Goal: Task Accomplishment & Management: Manage account settings

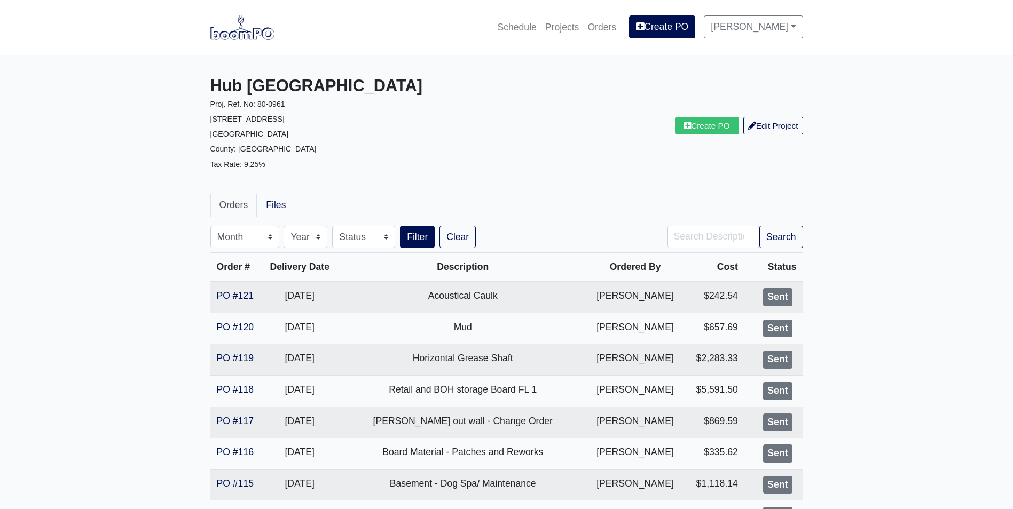
click at [256, 34] on img at bounding box center [242, 27] width 64 height 25
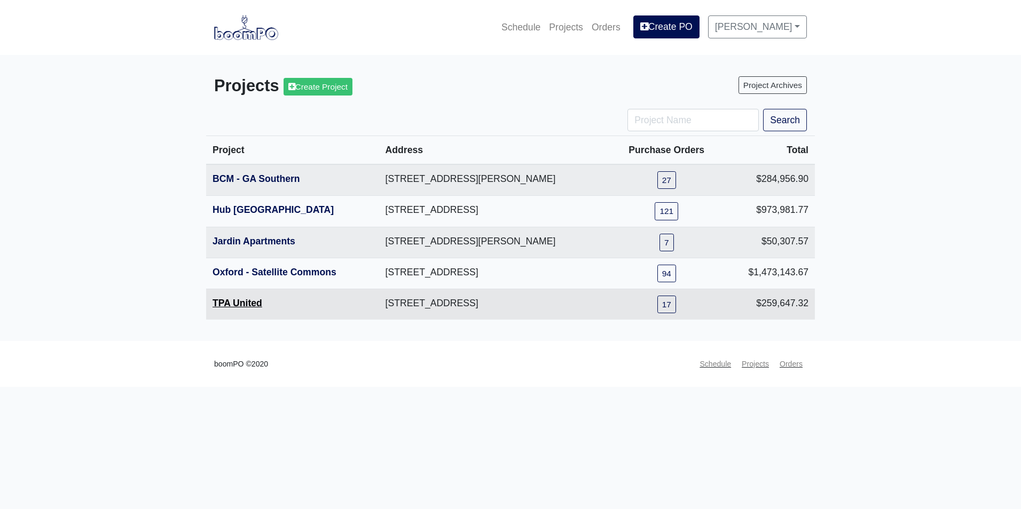
click at [227, 303] on link "TPA United" at bounding box center [237, 303] width 50 height 11
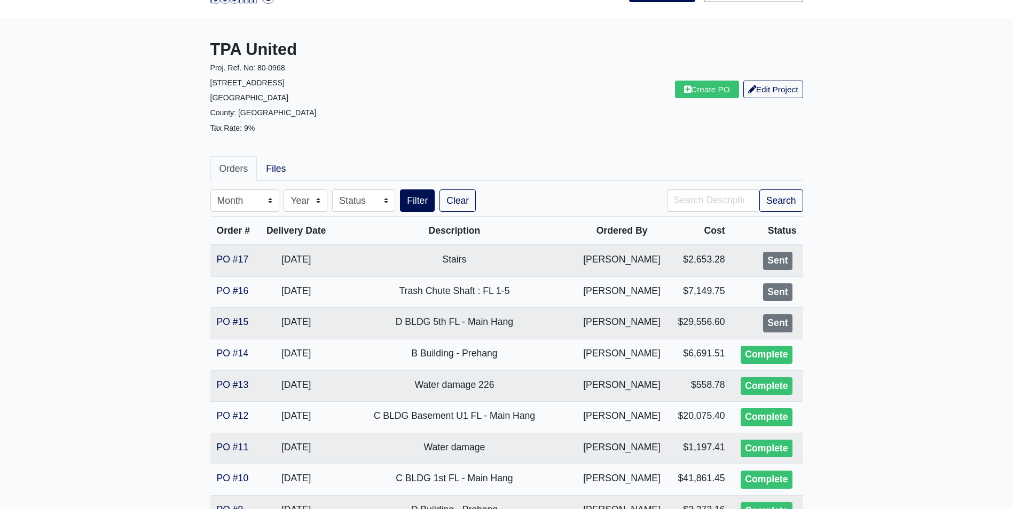
scroll to position [53, 0]
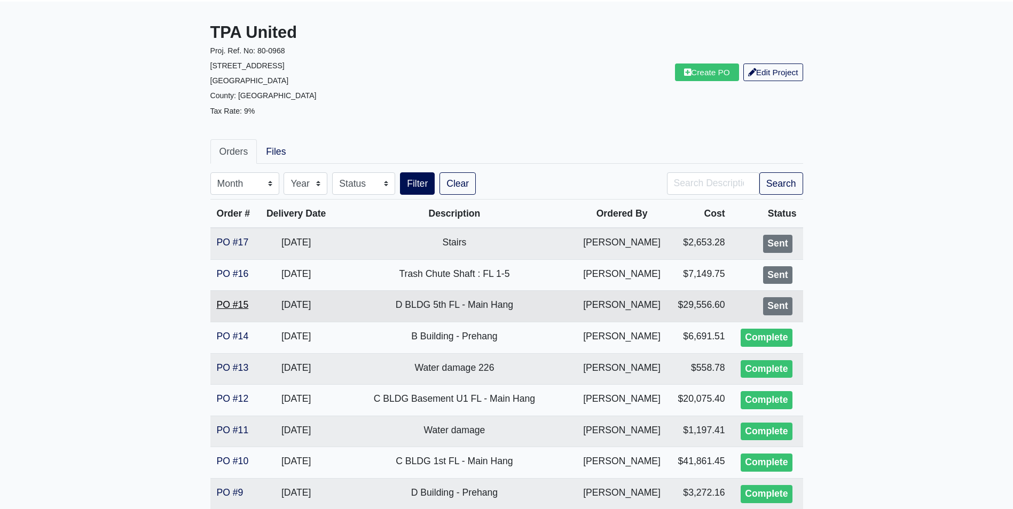
click at [236, 304] on link "PO #15" at bounding box center [233, 304] width 32 height 11
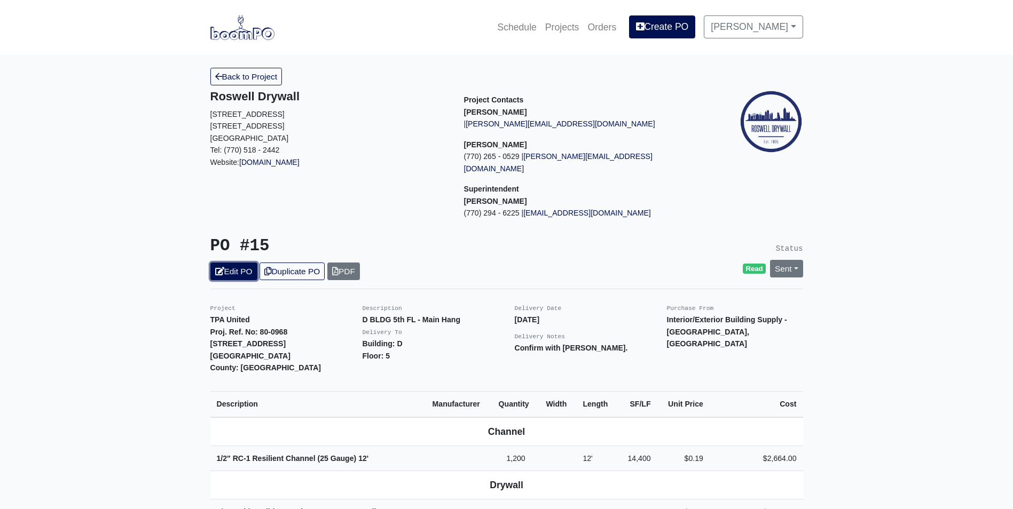
click at [238, 263] on link "Edit PO" at bounding box center [233, 272] width 47 height 18
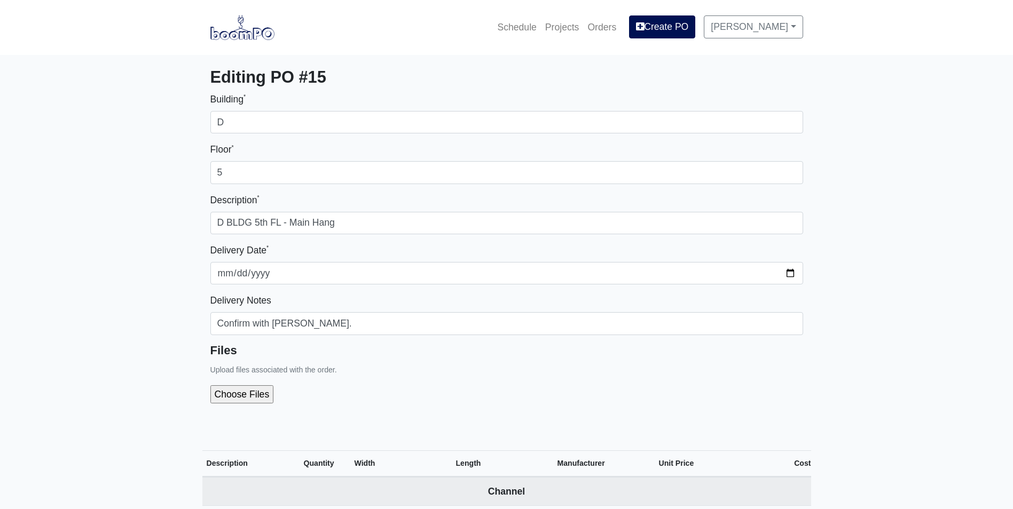
select select
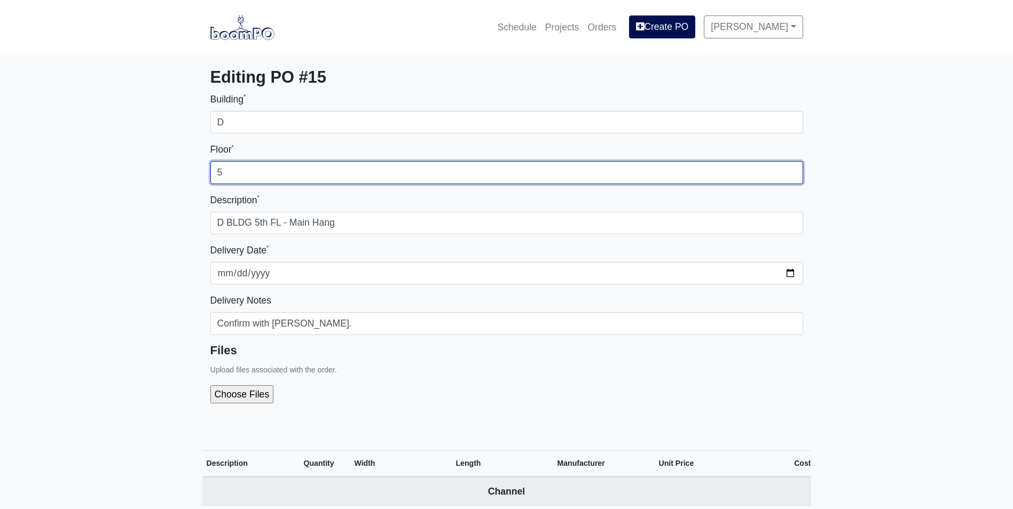
drag, startPoint x: 236, startPoint y: 182, endPoint x: 188, endPoint y: 189, distance: 48.5
type input "4"
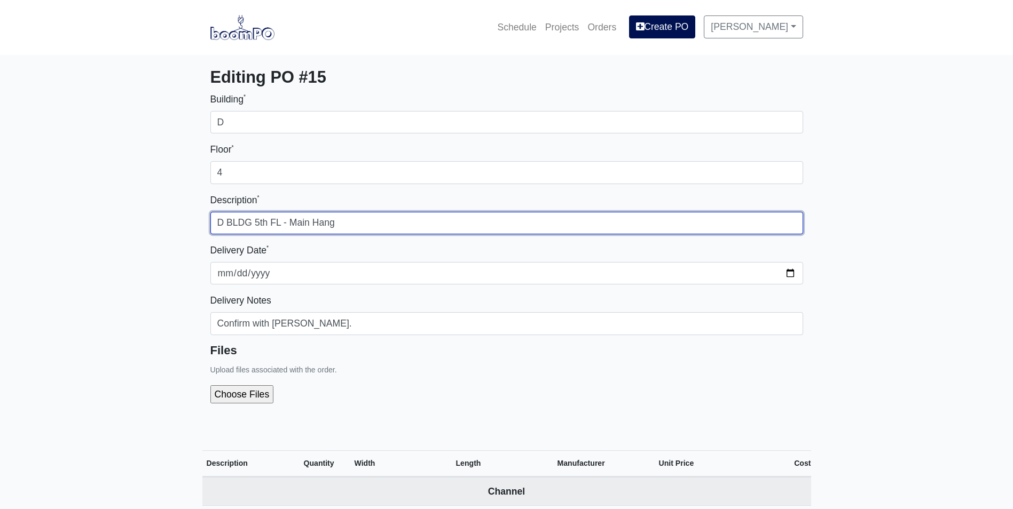
click at [258, 221] on input "D BLDG 5th FL - Main Hang" at bounding box center [506, 223] width 593 height 22
type input "D BLDG 4th FL - Main Hang"
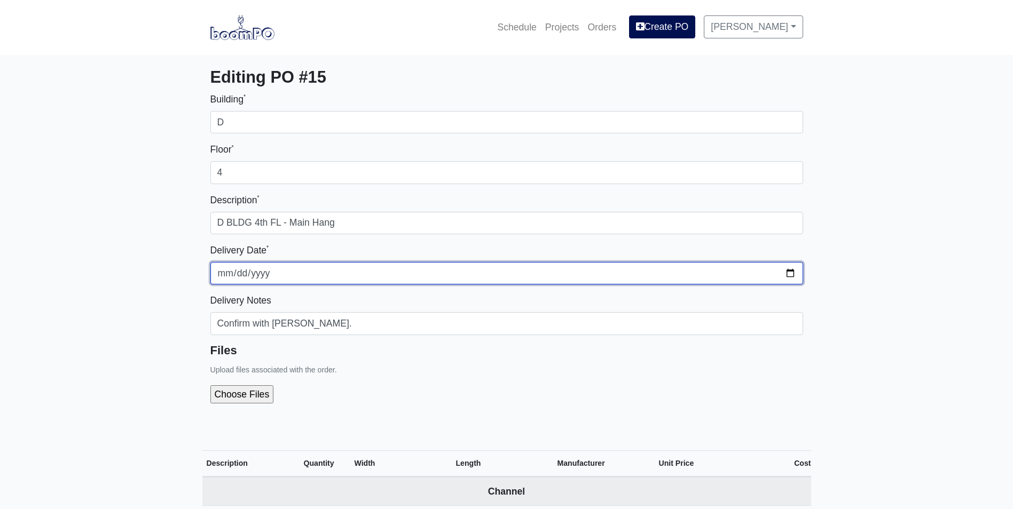
click at [795, 272] on input "2025-08-21" at bounding box center [506, 273] width 593 height 22
type input "2025-09-15"
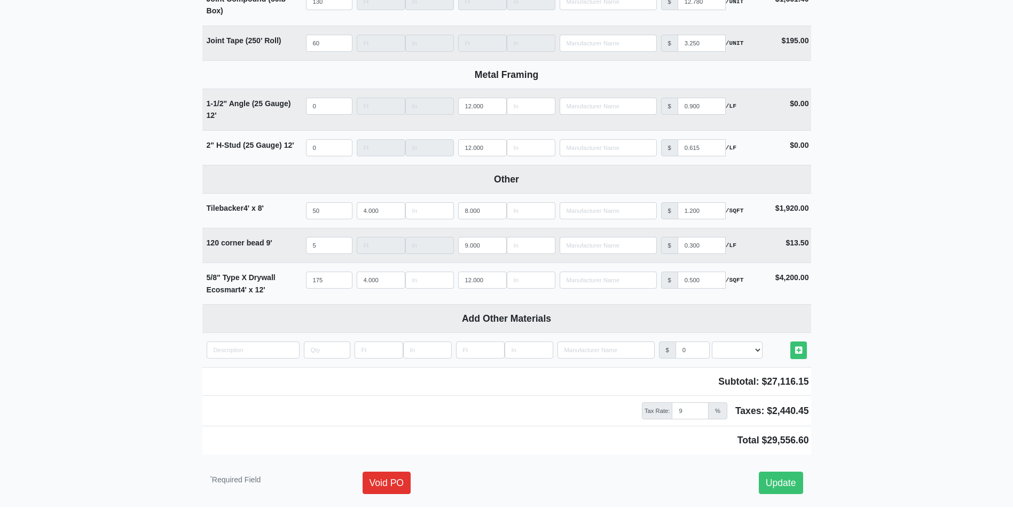
scroll to position [1123, 0]
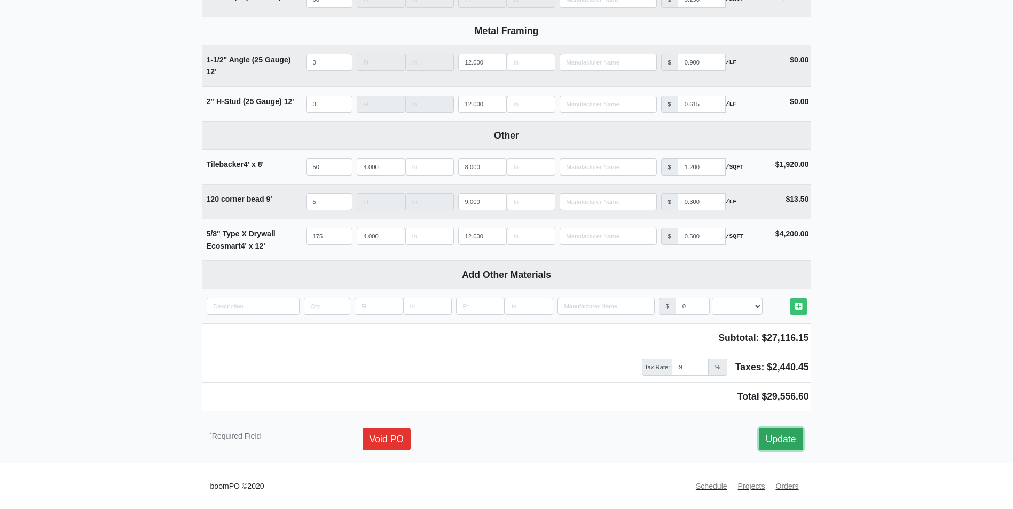
click at [777, 438] on link "Update" at bounding box center [781, 439] width 44 height 22
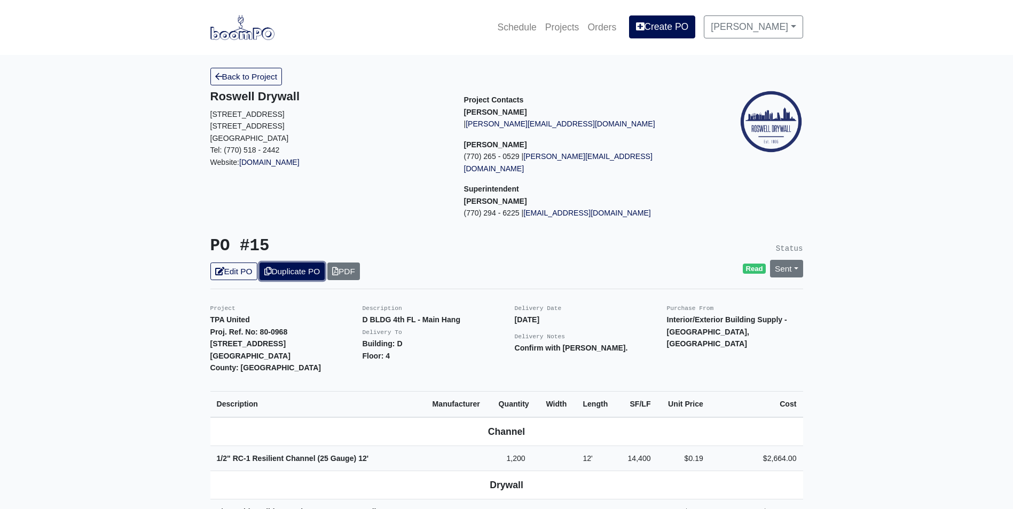
click at [283, 263] on link "Duplicate PO" at bounding box center [291, 272] width 65 height 18
click at [248, 263] on link "Edit PO" at bounding box center [233, 272] width 47 height 18
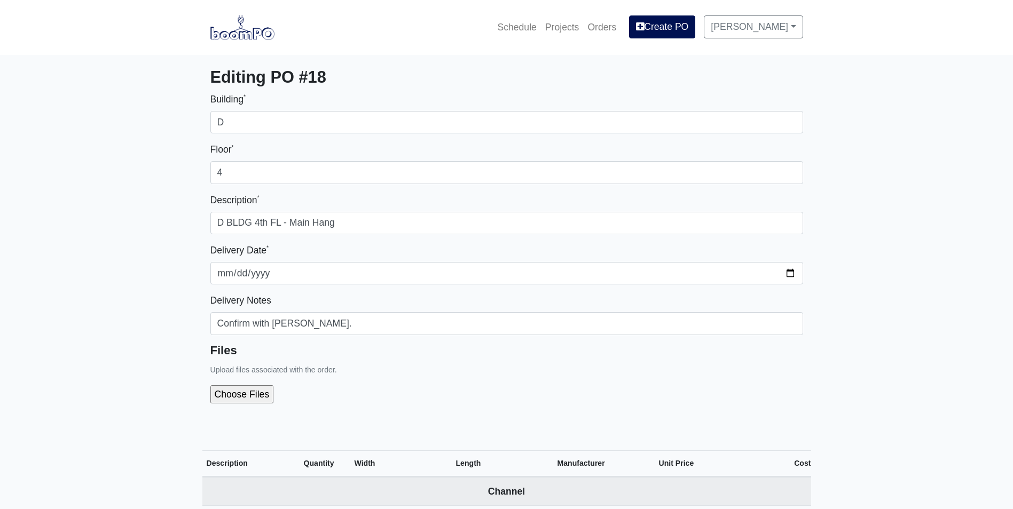
select select
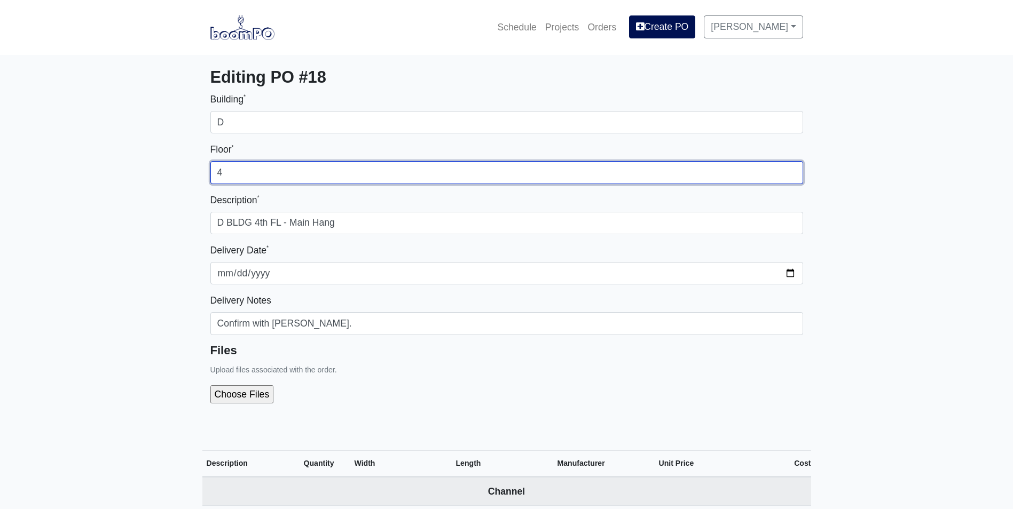
drag, startPoint x: 241, startPoint y: 169, endPoint x: 180, endPoint y: 179, distance: 61.1
type input "3"
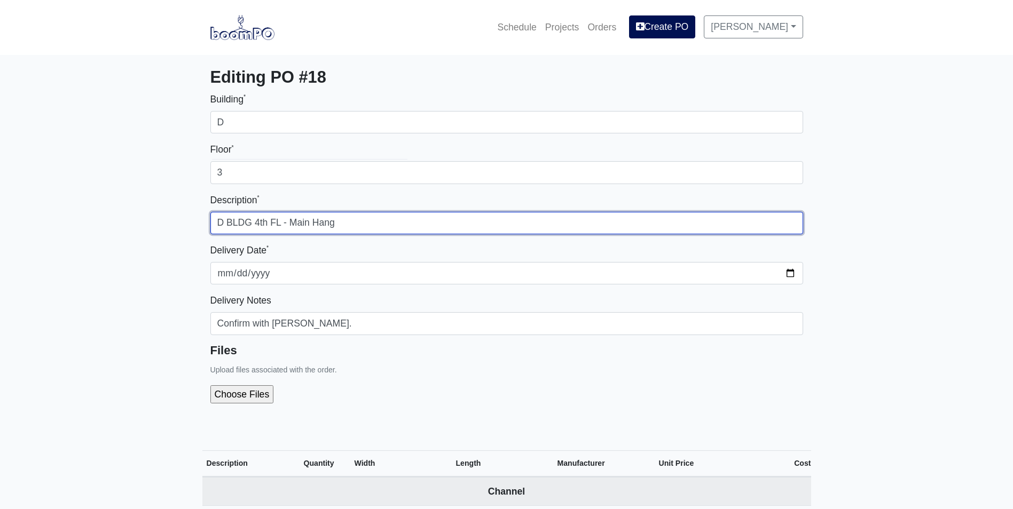
drag, startPoint x: 266, startPoint y: 223, endPoint x: 256, endPoint y: 224, distance: 10.2
click at [256, 224] on input "D BLDG 4th FL - Main Hang" at bounding box center [506, 223] width 593 height 22
type input "D BLDG 3rd FL - Main Hang"
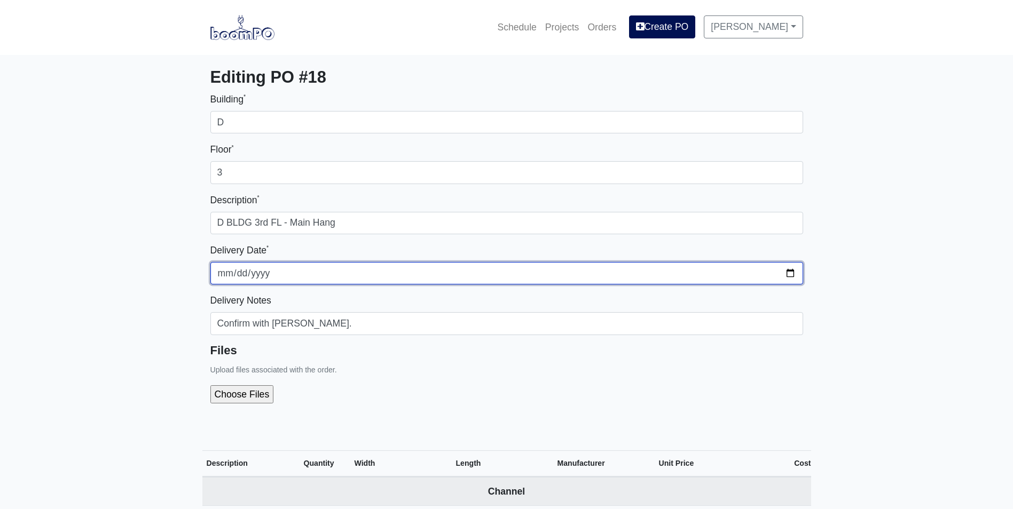
click at [786, 272] on input "2025-09-15" at bounding box center [506, 273] width 593 height 22
type input "2025-09-22"
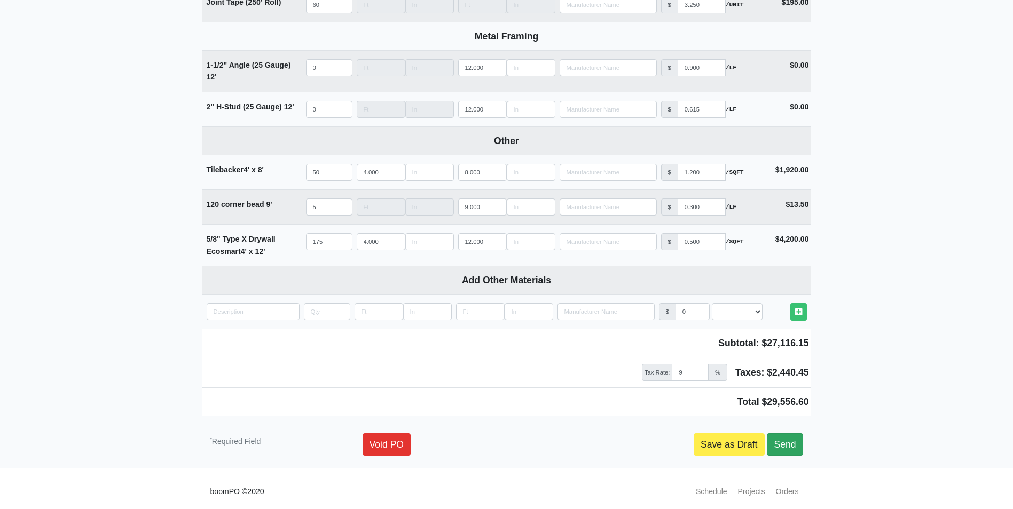
scroll to position [1123, 0]
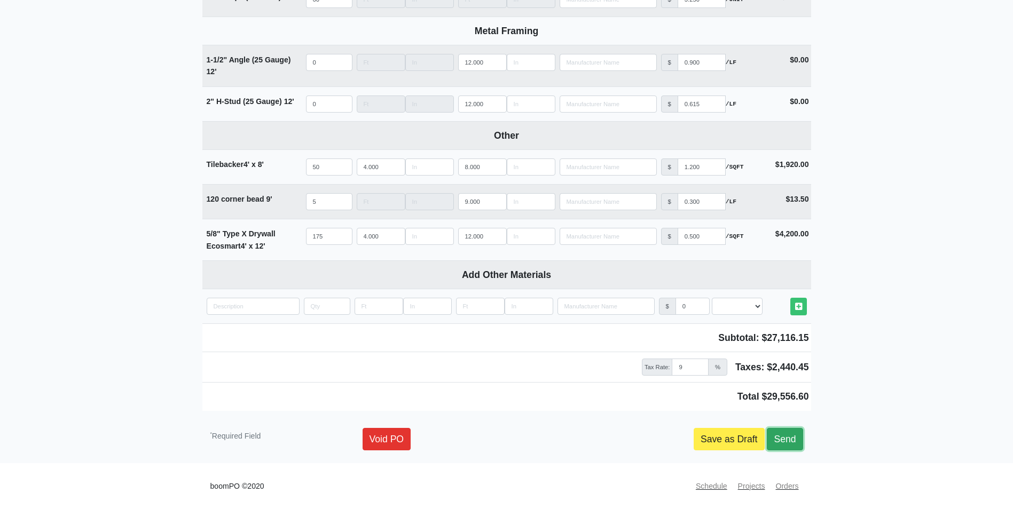
click at [792, 443] on link "Send" at bounding box center [785, 439] width 36 height 22
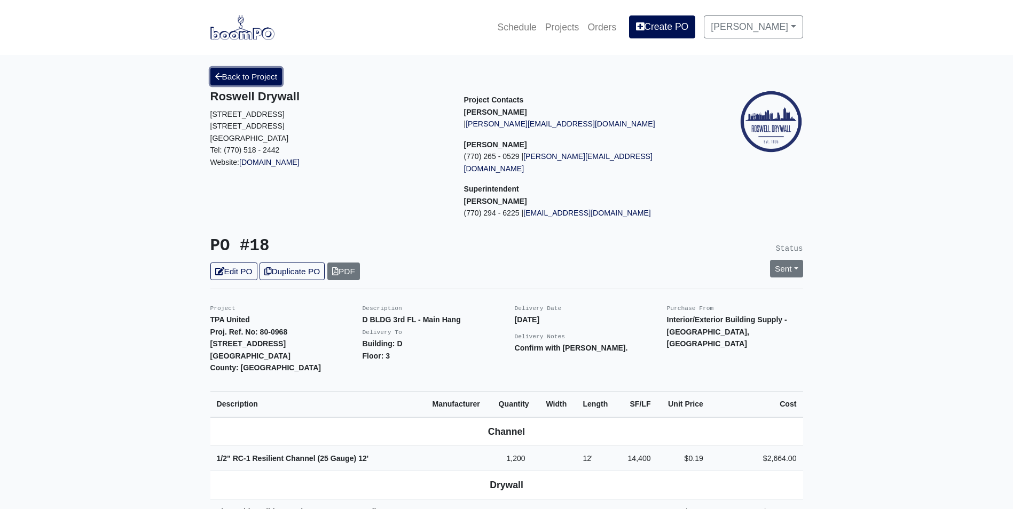
click at [244, 84] on link "Back to Project" at bounding box center [246, 77] width 72 height 18
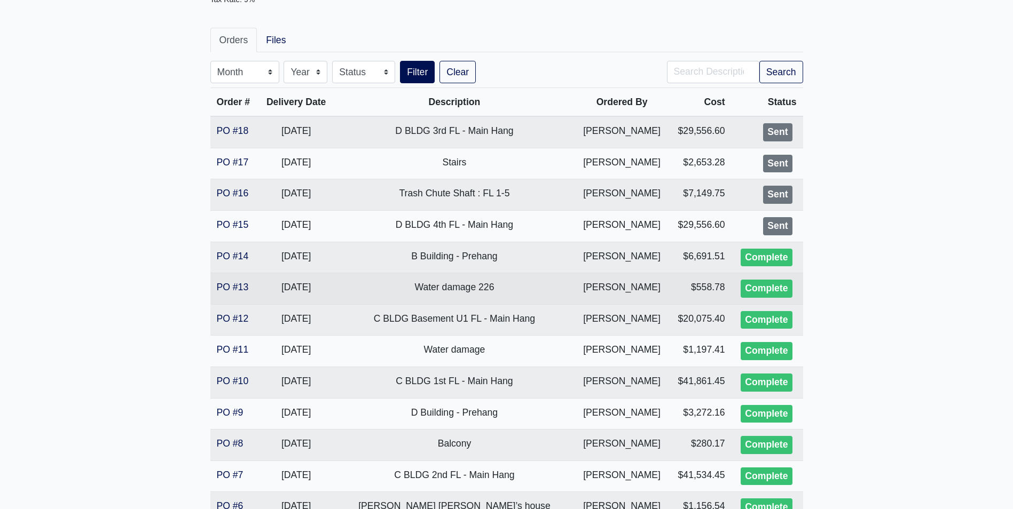
scroll to position [160, 0]
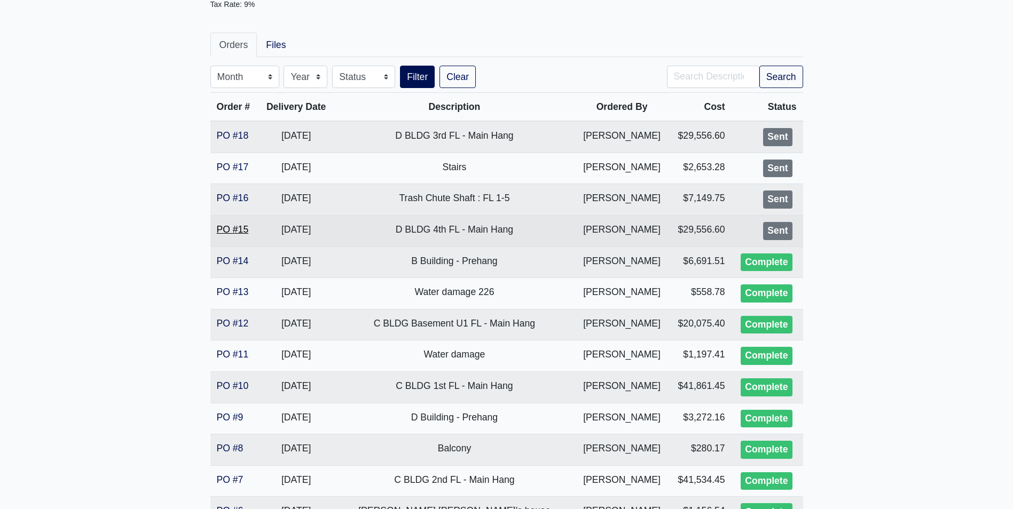
click at [224, 228] on link "PO #15" at bounding box center [233, 229] width 32 height 11
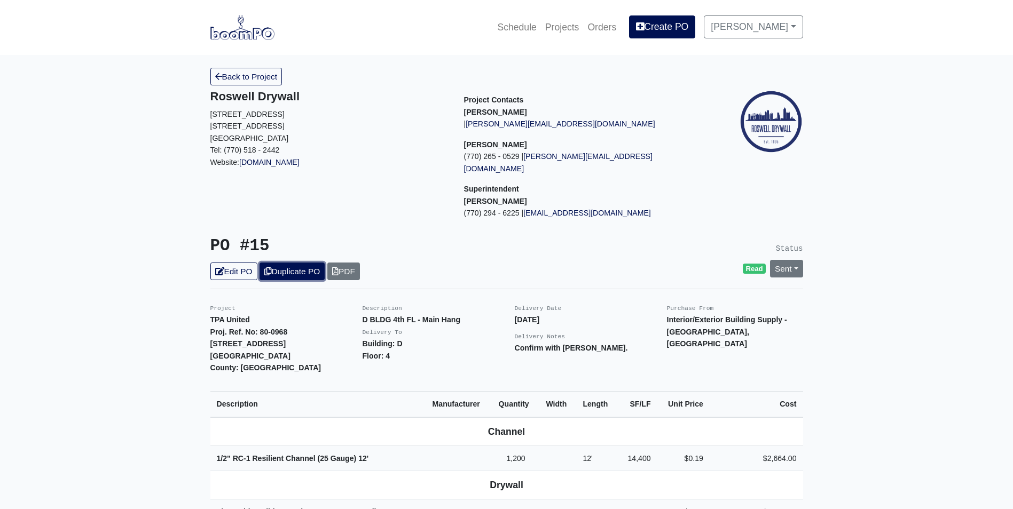
click at [271, 267] on icon at bounding box center [267, 271] width 7 height 8
click at [243, 263] on link "Edit PO" at bounding box center [233, 272] width 47 height 18
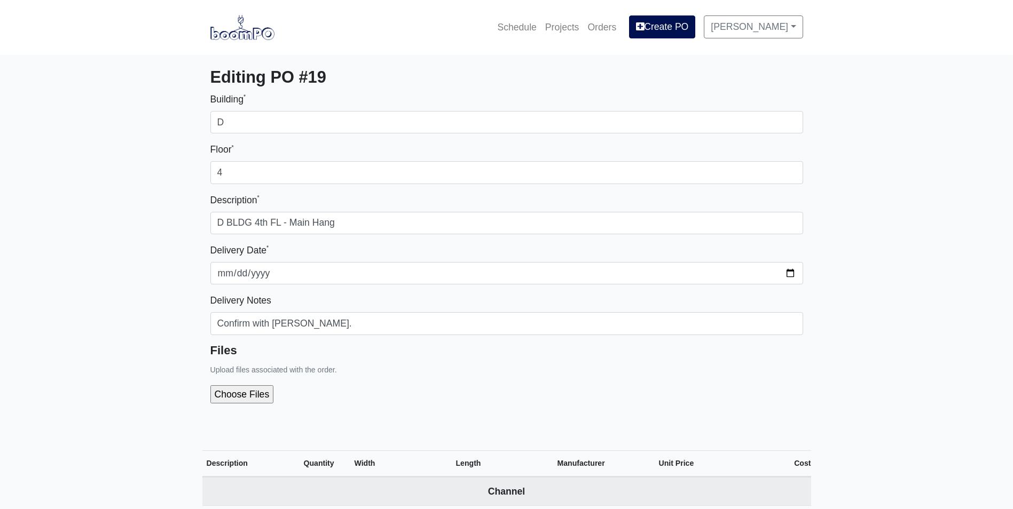
select select
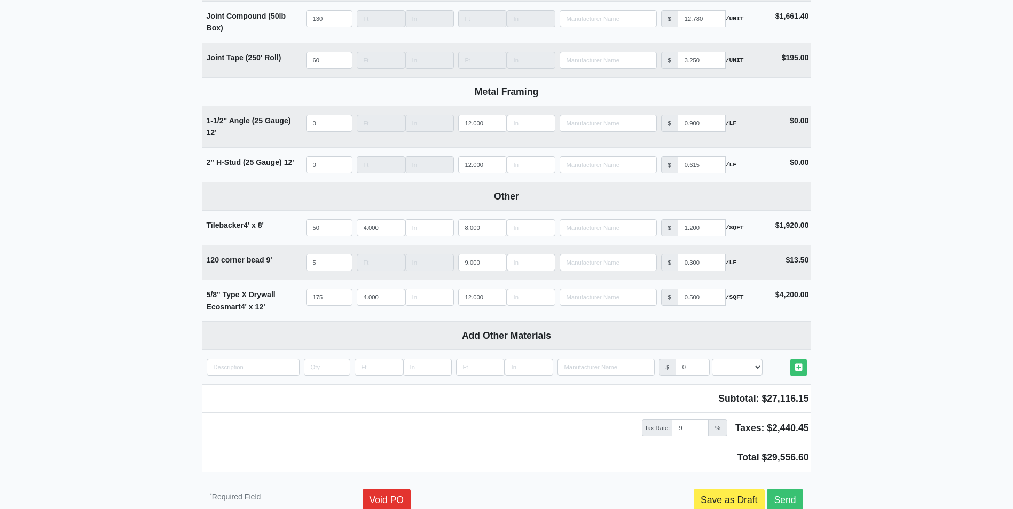
scroll to position [1123, 0]
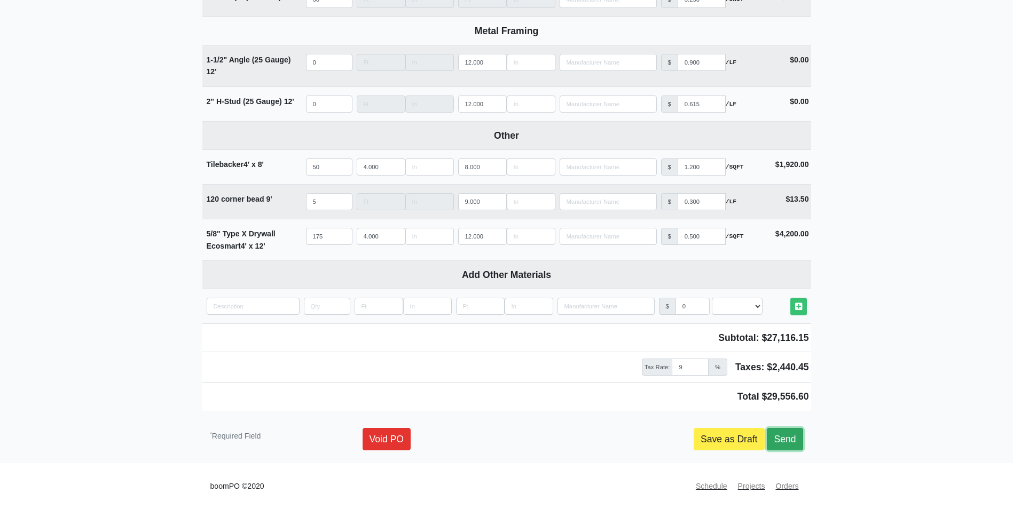
click at [779, 435] on link "Send" at bounding box center [785, 439] width 36 height 22
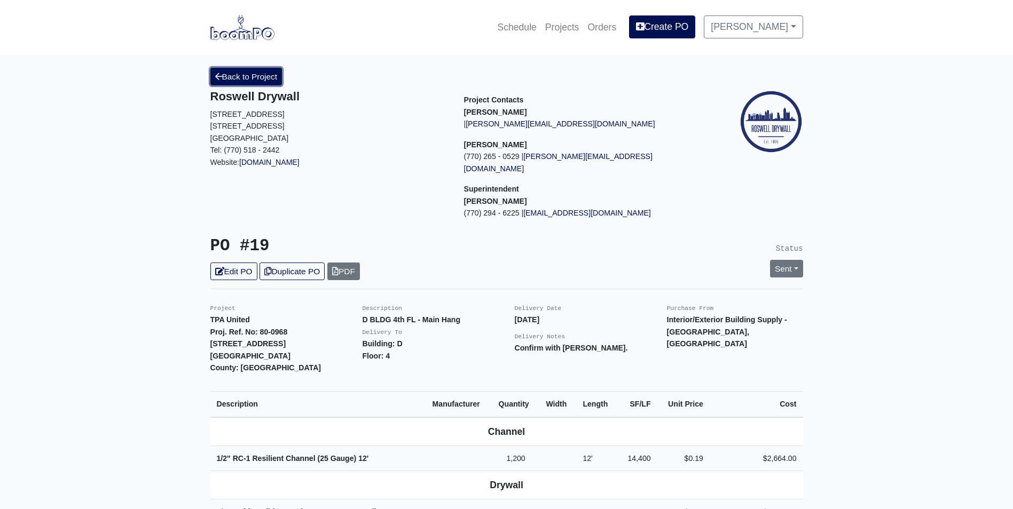
click at [267, 77] on link "Back to Project" at bounding box center [246, 77] width 72 height 18
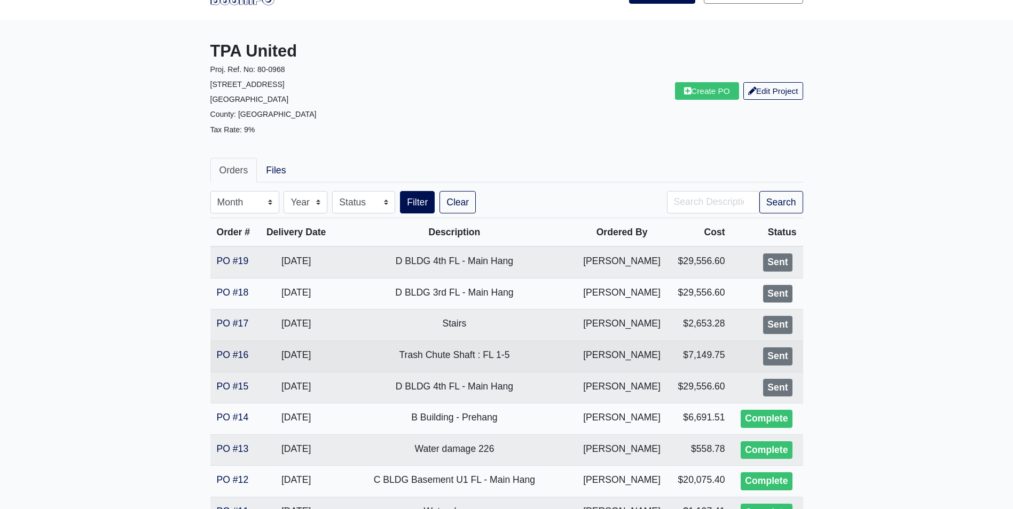
scroll to position [53, 0]
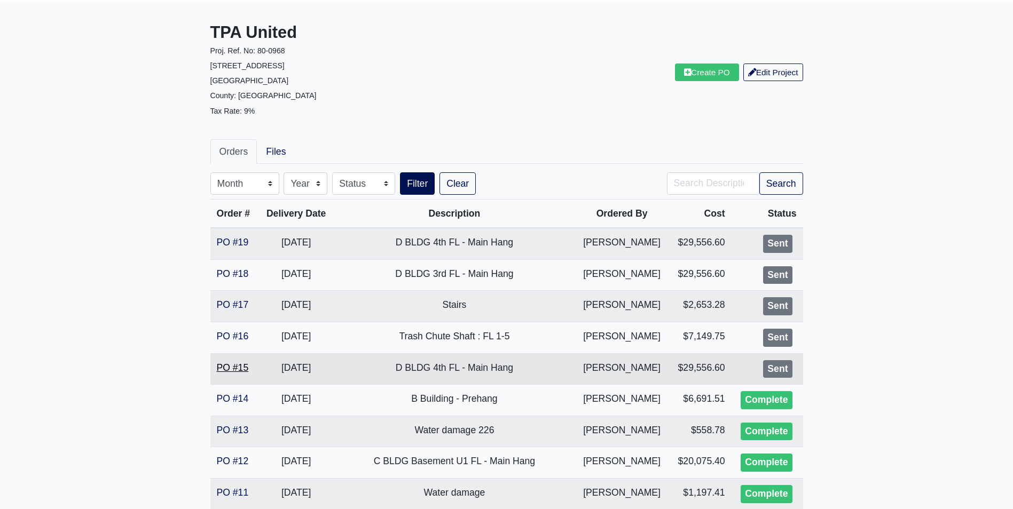
click at [236, 367] on link "PO #15" at bounding box center [233, 367] width 32 height 11
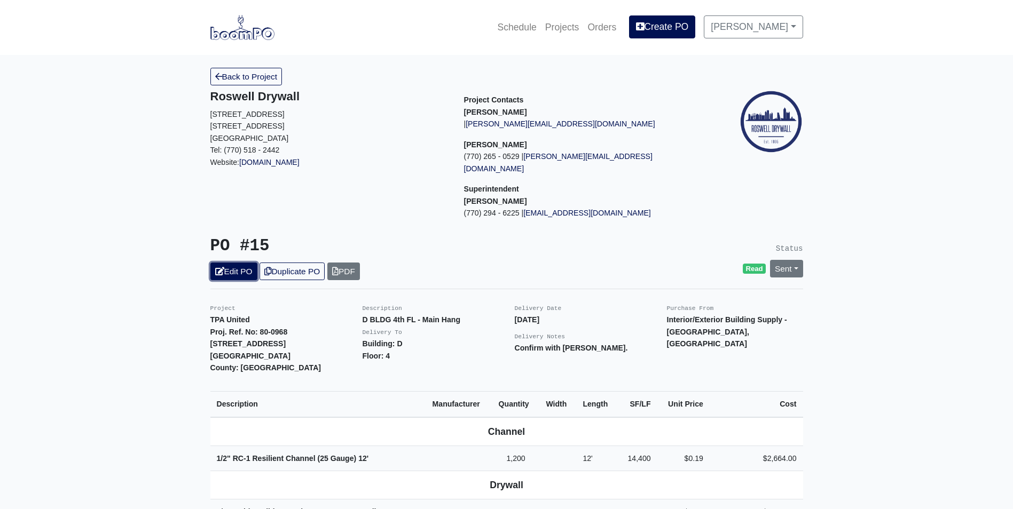
click at [247, 263] on link "Edit PO" at bounding box center [233, 272] width 47 height 18
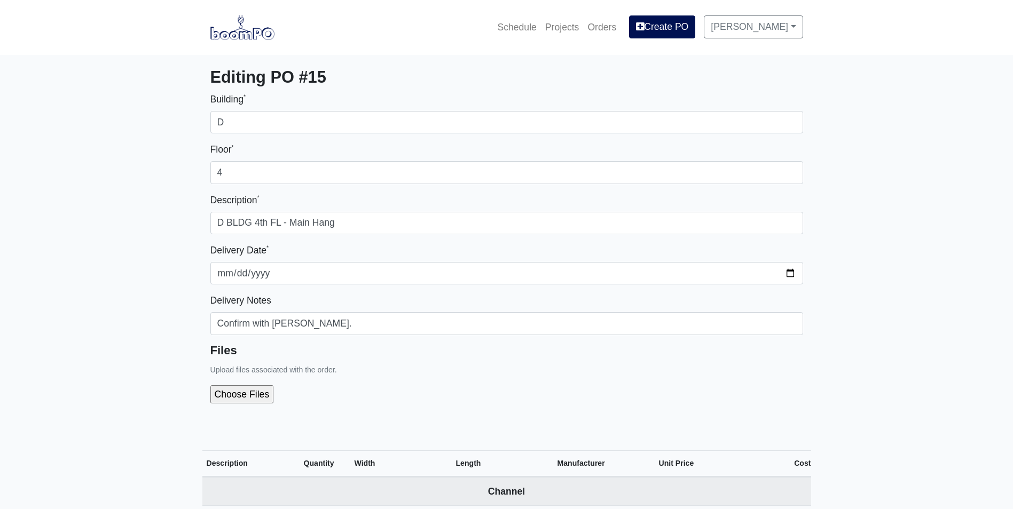
select select
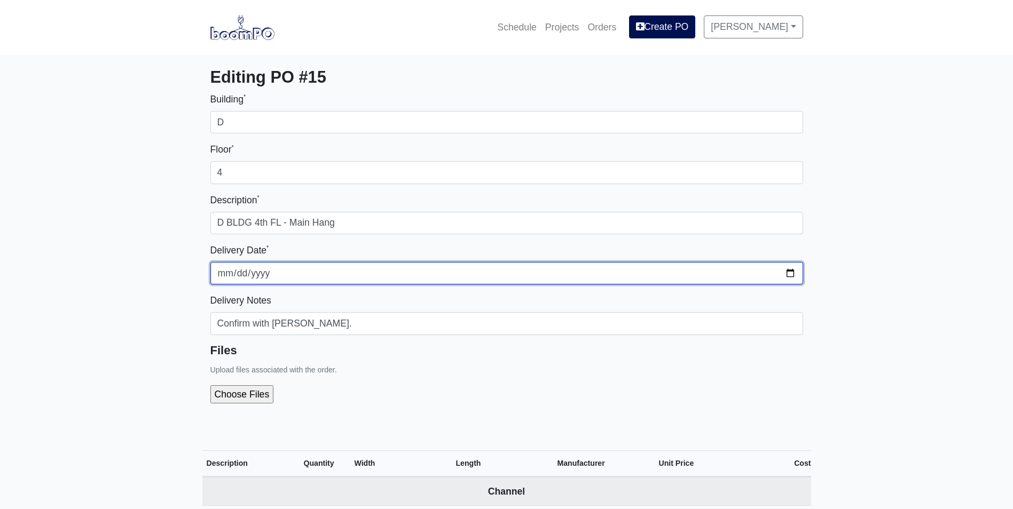
click at [793, 274] on input "[DATE]" at bounding box center [506, 273] width 593 height 22
type input "[DATE]"
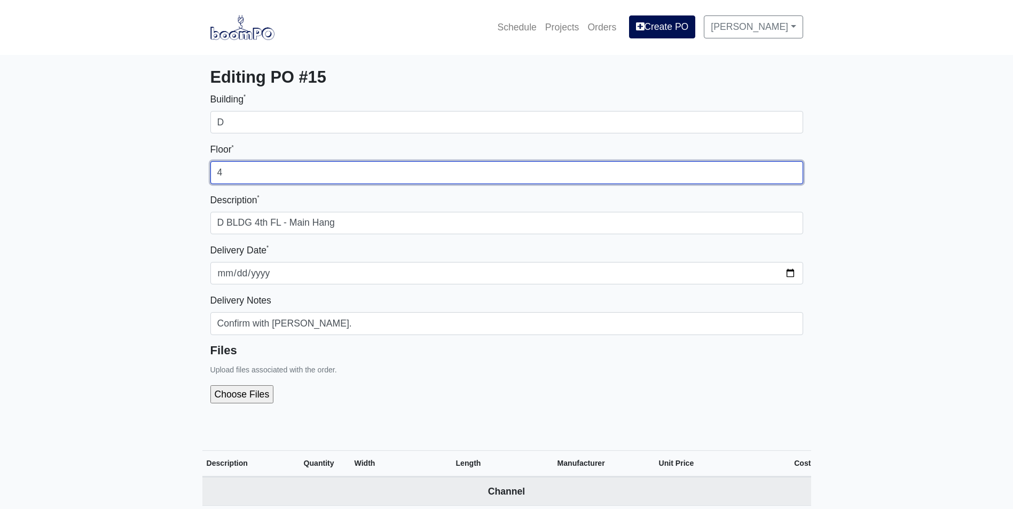
drag, startPoint x: 233, startPoint y: 177, endPoint x: 215, endPoint y: 178, distance: 17.6
click at [215, 178] on input "4" at bounding box center [506, 172] width 593 height 22
type input "5"
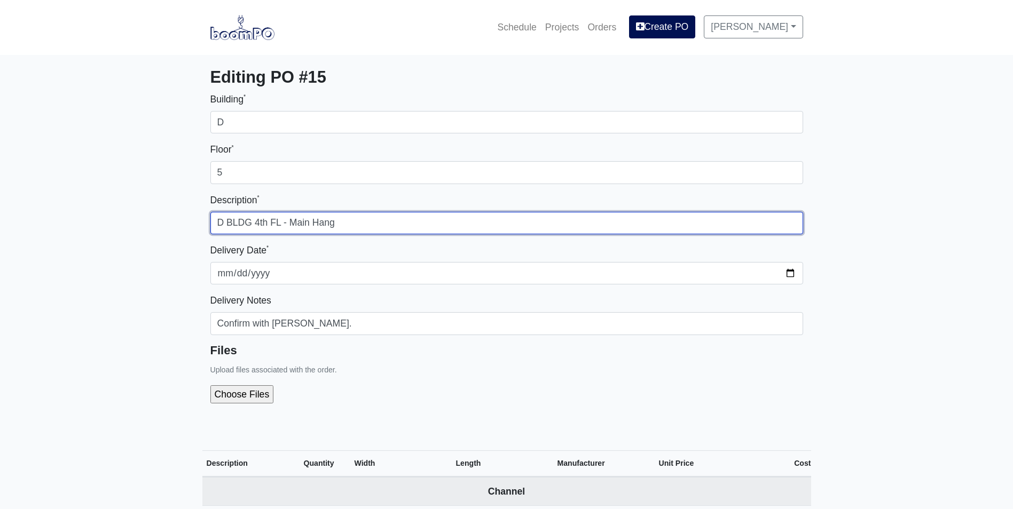
drag, startPoint x: 258, startPoint y: 220, endPoint x: 251, endPoint y: 220, distance: 7.5
click at [251, 220] on input "D BLDG 4th FL - Main Hang" at bounding box center [506, 223] width 593 height 22
click at [250, 223] on input "D BLDG5th FL - Main Hang" at bounding box center [506, 223] width 593 height 22
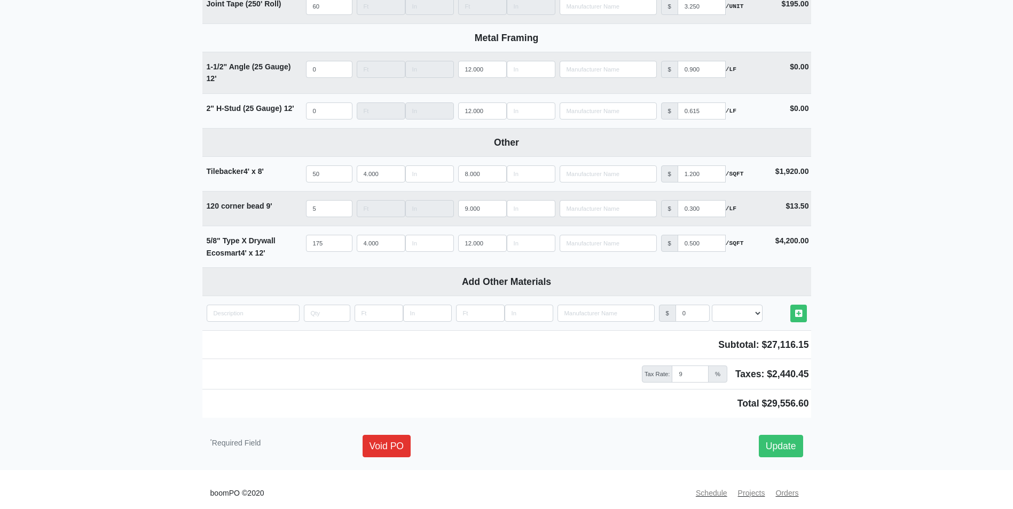
scroll to position [1123, 0]
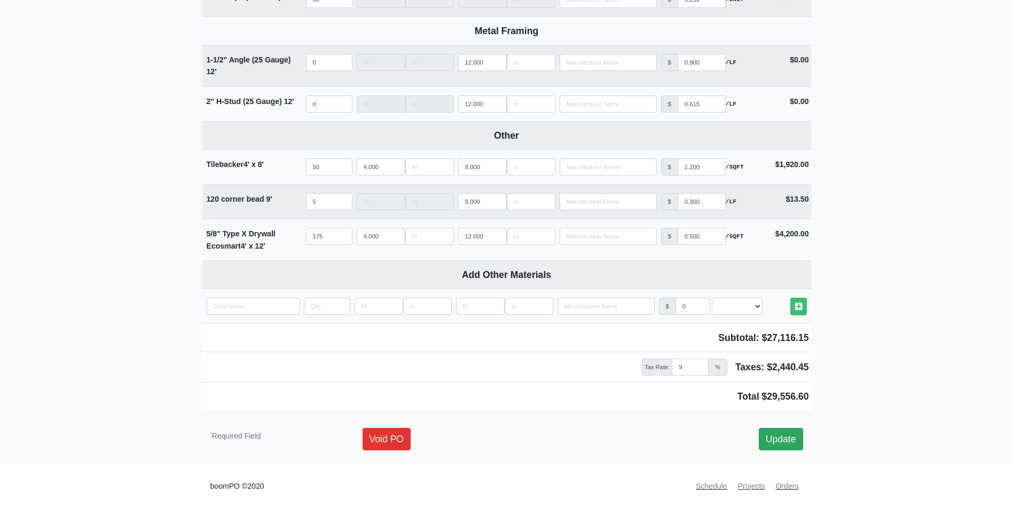
type input "D BLDG 5th FL - Main Hang"
click at [787, 445] on link "Update" at bounding box center [781, 439] width 44 height 22
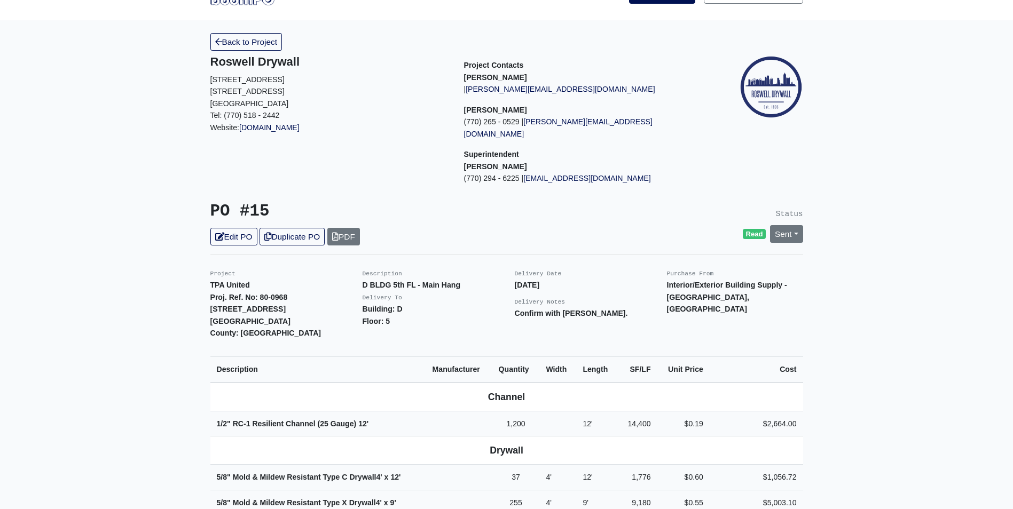
scroll to position [53, 0]
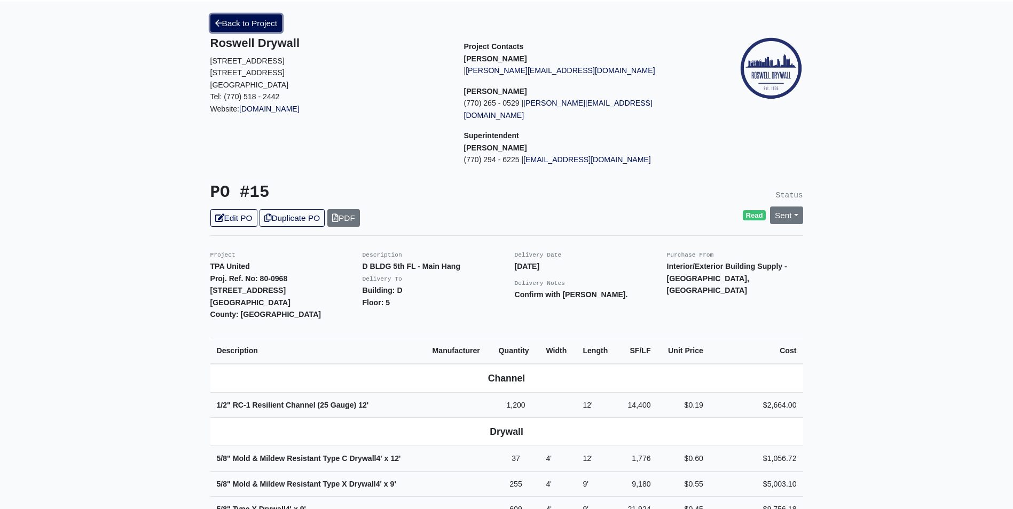
click at [254, 27] on link "Back to Project" at bounding box center [246, 23] width 72 height 18
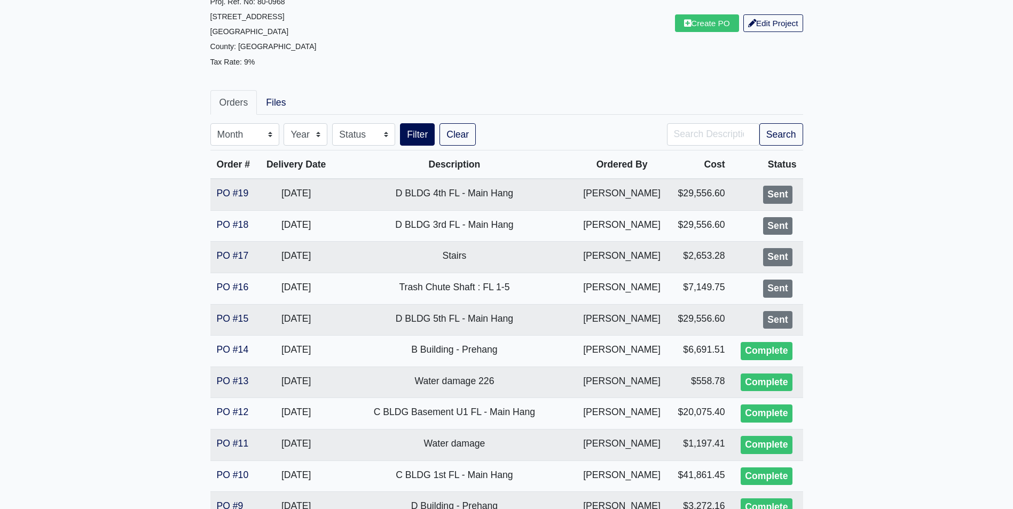
scroll to position [107, 0]
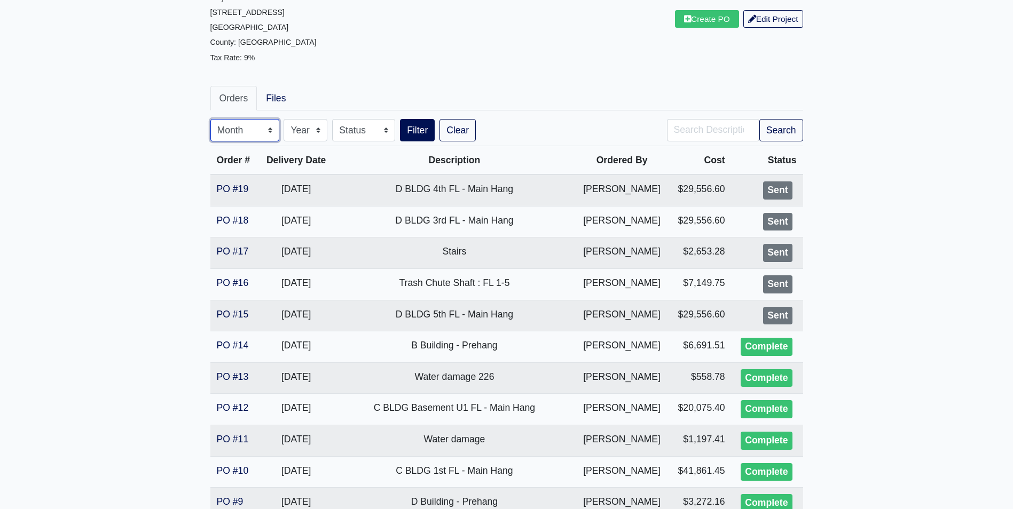
click at [238, 136] on select "Month January February March April May June July August September October Novem…" at bounding box center [244, 130] width 69 height 22
select select "9"
click at [210, 119] on select "Month January February March April May June July August September October Novem…" at bounding box center [244, 130] width 69 height 22
click at [405, 133] on button "Filter" at bounding box center [417, 130] width 35 height 22
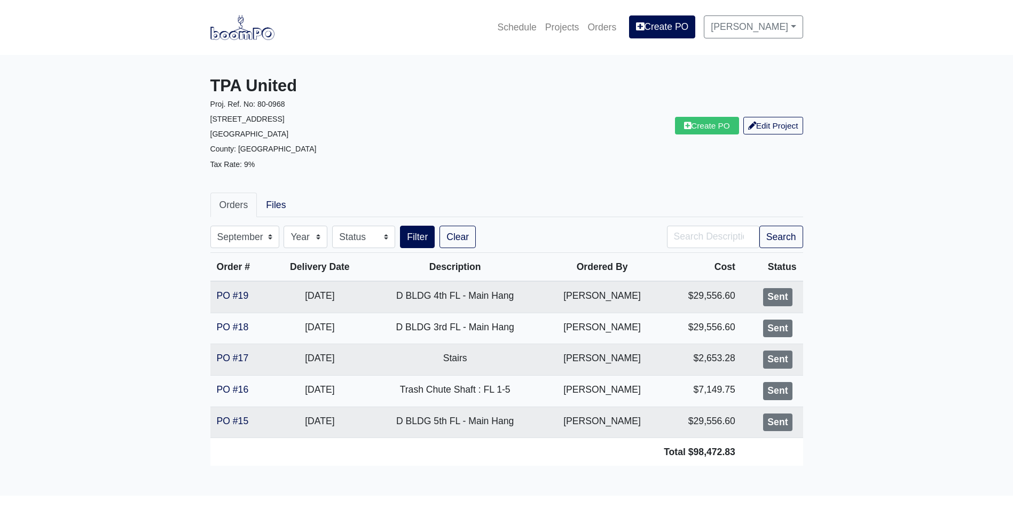
select select "9"
